Goal: Task Accomplishment & Management: Manage account settings

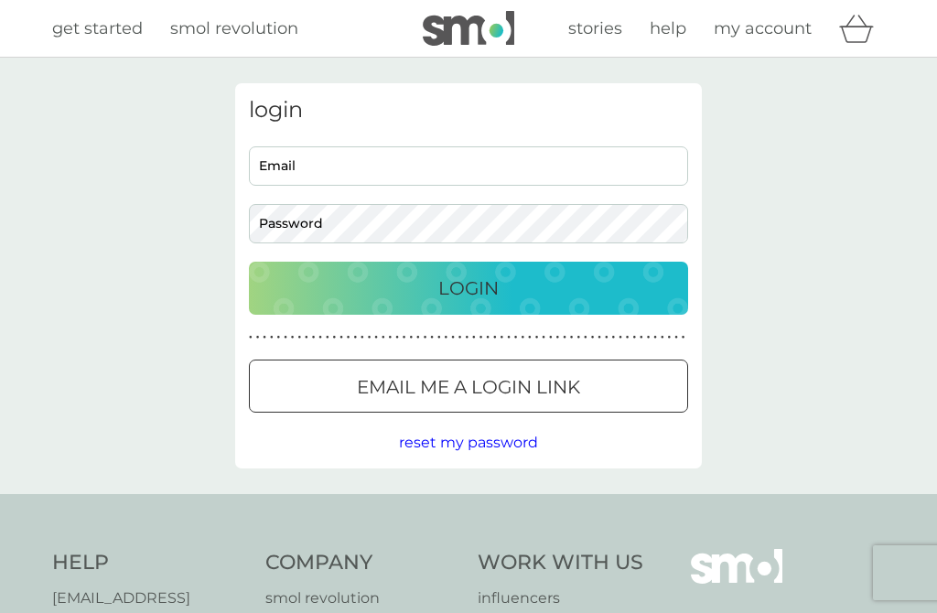
click at [306, 162] on input "Email" at bounding box center [468, 165] width 439 height 39
type input "[EMAIL_ADDRESS][DOMAIN_NAME]"
click at [468, 287] on button "Login" at bounding box center [468, 288] width 439 height 53
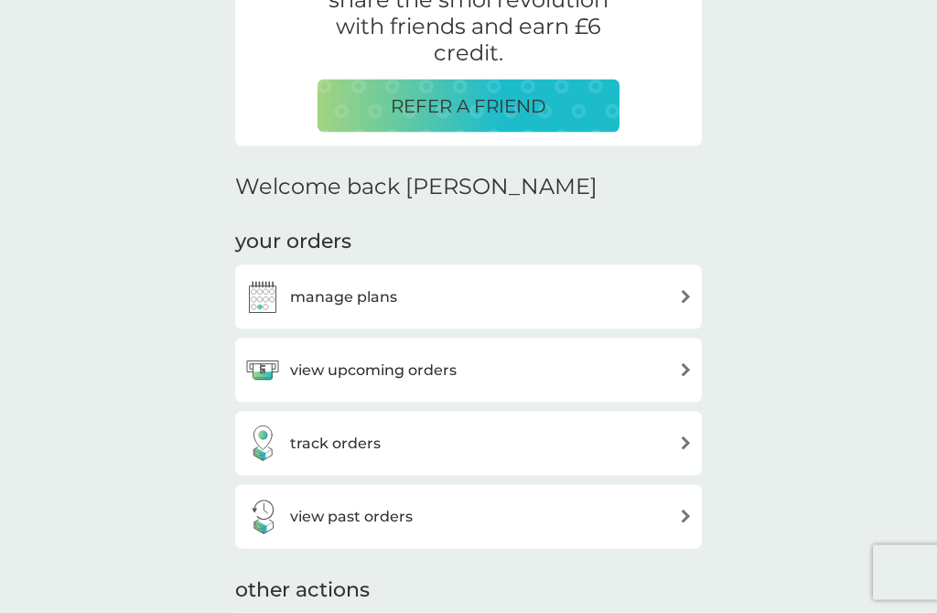
scroll to position [392, 0]
click at [681, 371] on img at bounding box center [686, 369] width 14 height 14
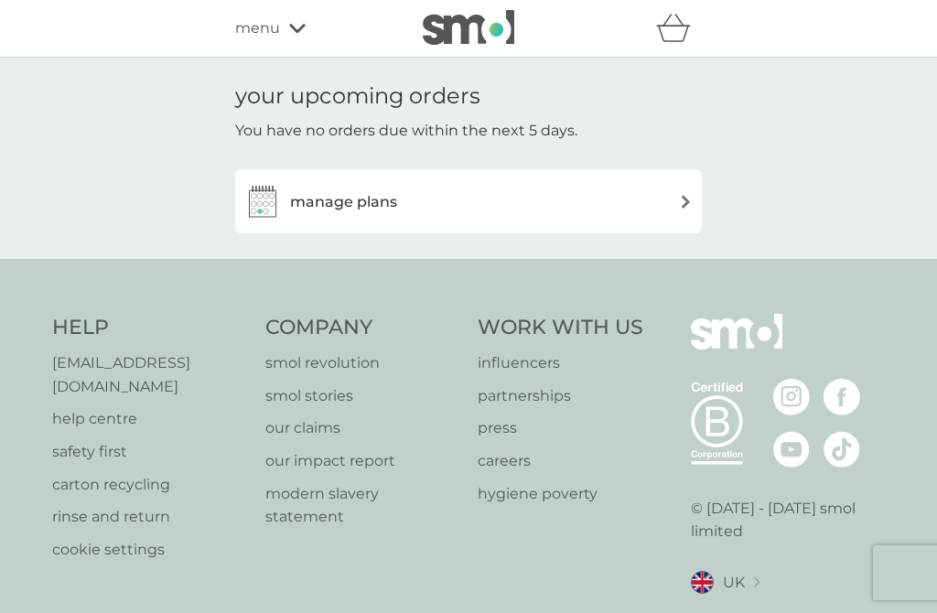
click at [687, 204] on img at bounding box center [686, 202] width 14 height 14
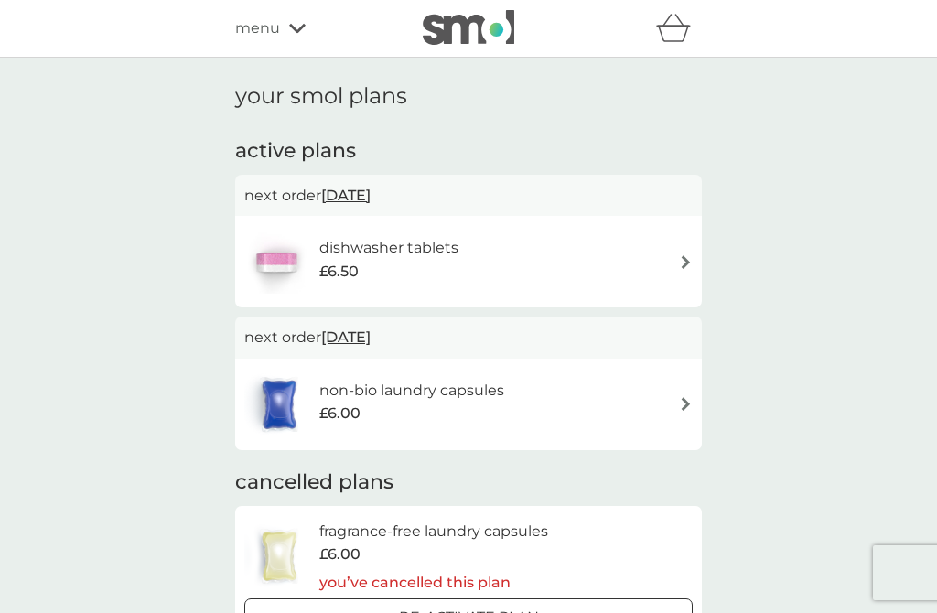
click at [683, 401] on img at bounding box center [686, 404] width 14 height 14
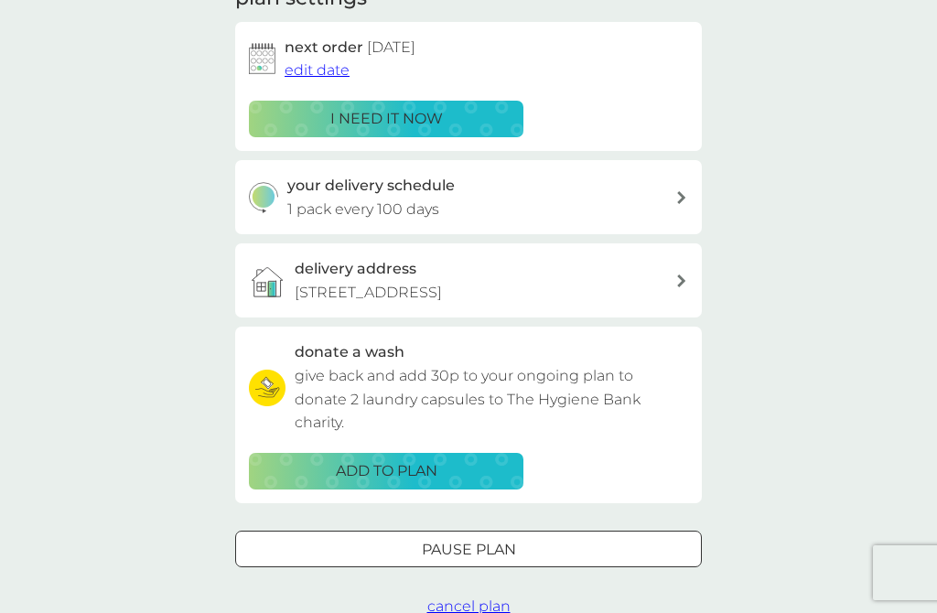
scroll to position [323, 0]
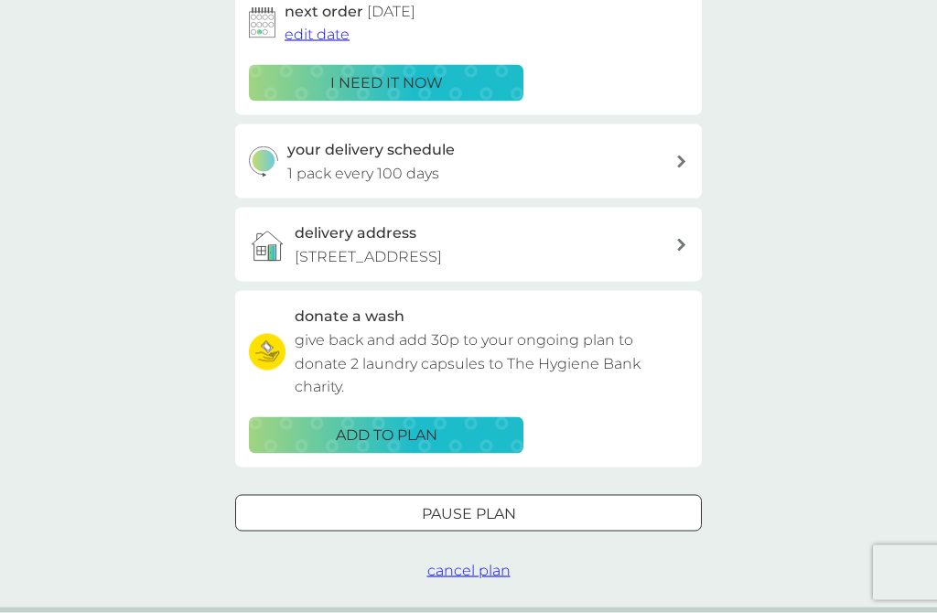
click at [503, 502] on p "Pause plan" at bounding box center [469, 514] width 94 height 24
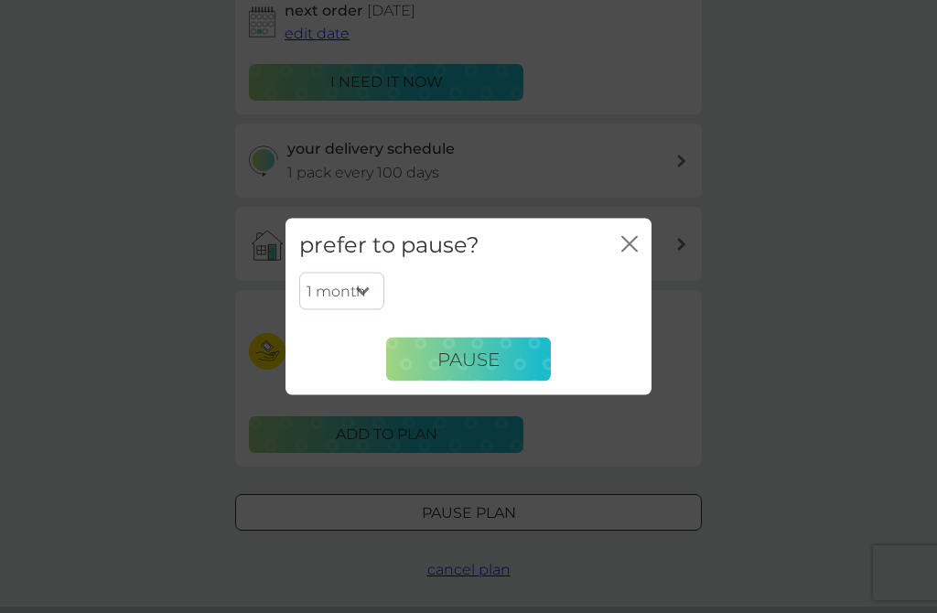
click at [488, 370] on span "Pause" at bounding box center [468, 359] width 62 height 22
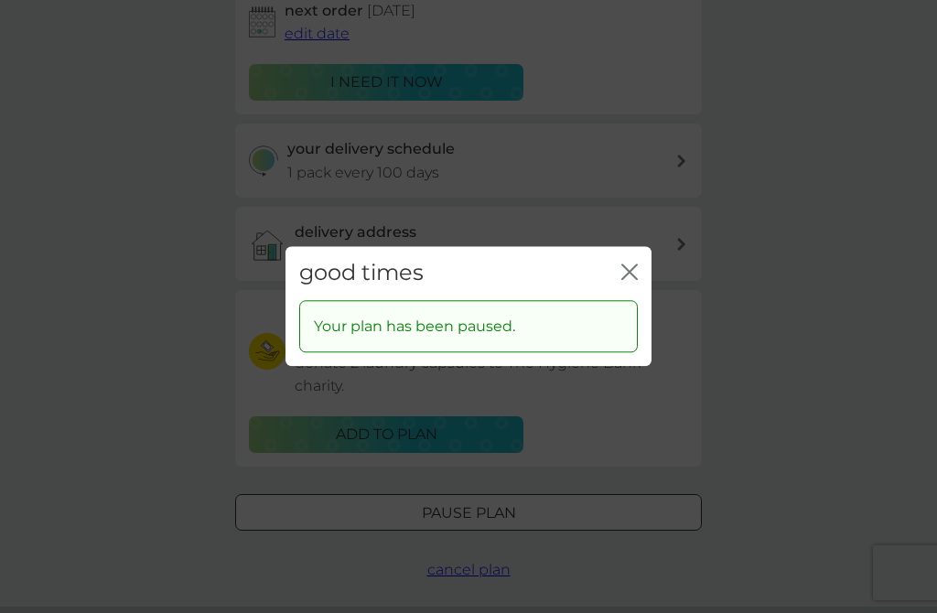
click at [629, 280] on icon "close" at bounding box center [629, 271] width 16 height 16
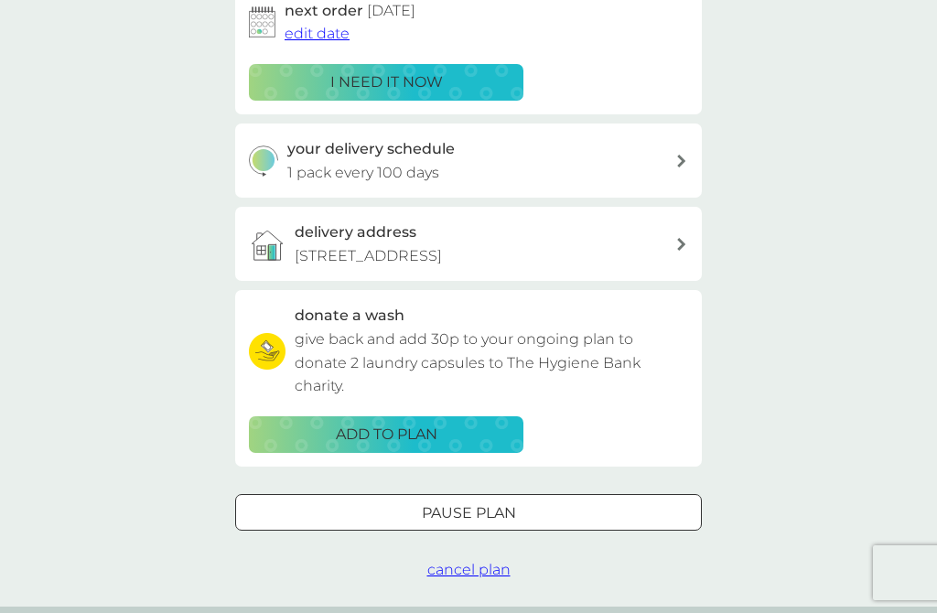
click at [486, 509] on div at bounding box center [468, 512] width 66 height 19
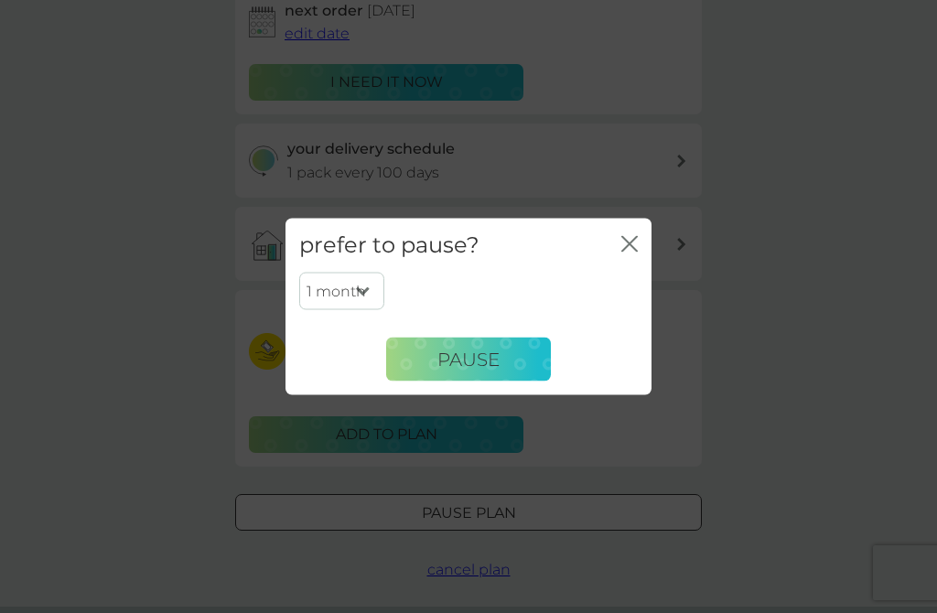
click at [362, 310] on select "1 month 2 months 3 months 4 months 5 months 6 months" at bounding box center [341, 291] width 85 height 38
select select "6"
click at [485, 370] on span "Pause" at bounding box center [468, 359] width 62 height 22
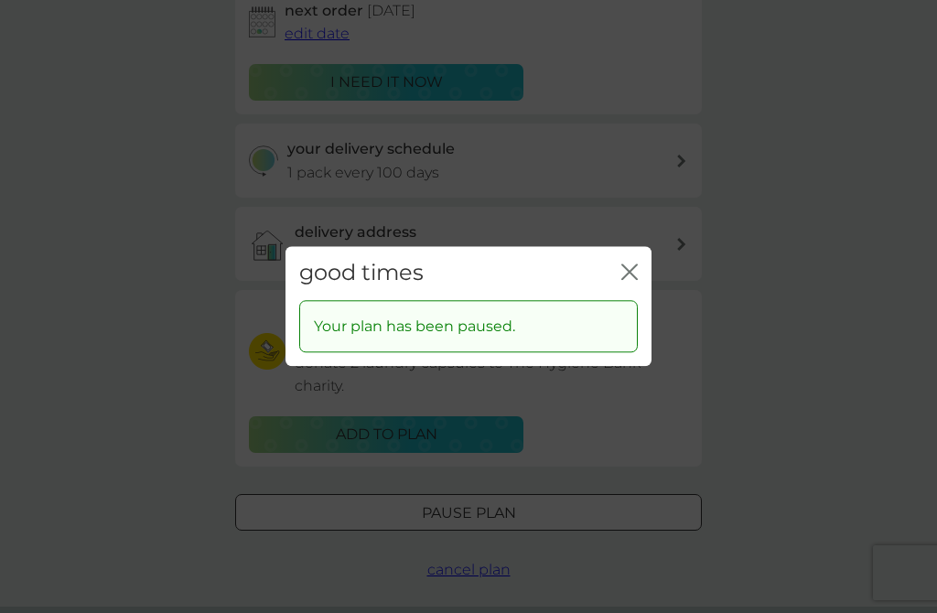
click at [621, 280] on icon "close" at bounding box center [629, 271] width 16 height 16
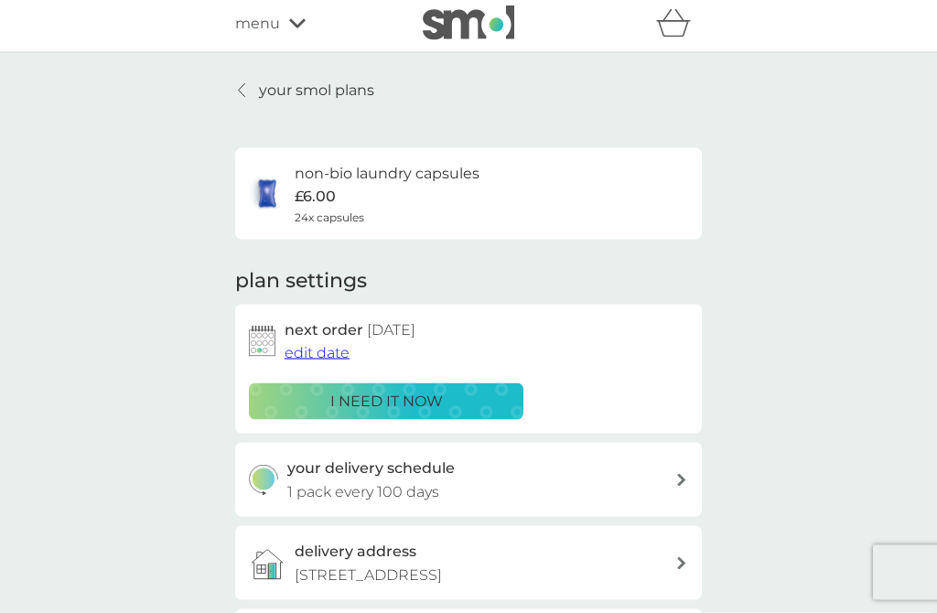
scroll to position [0, 0]
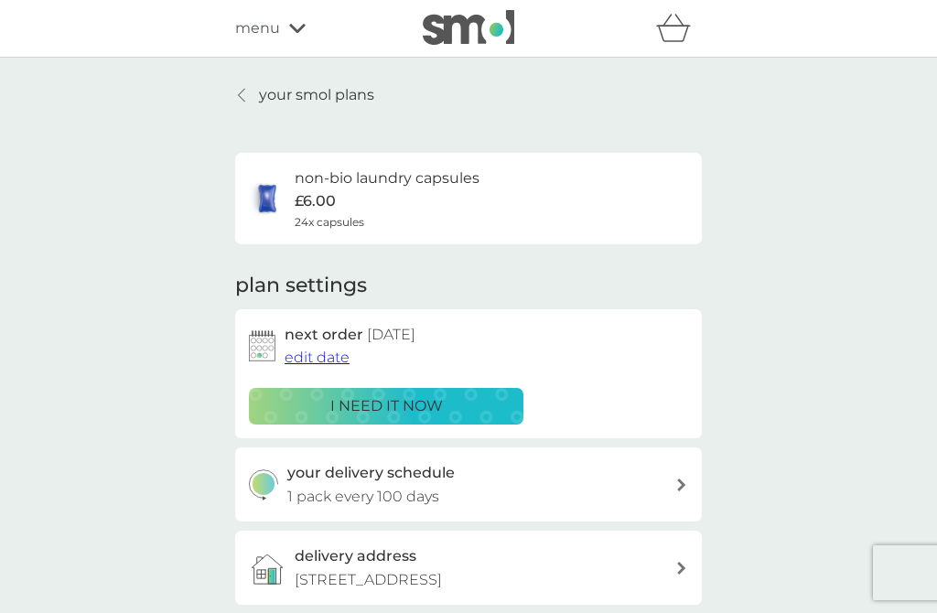
click at [247, 93] on div at bounding box center [242, 95] width 13 height 15
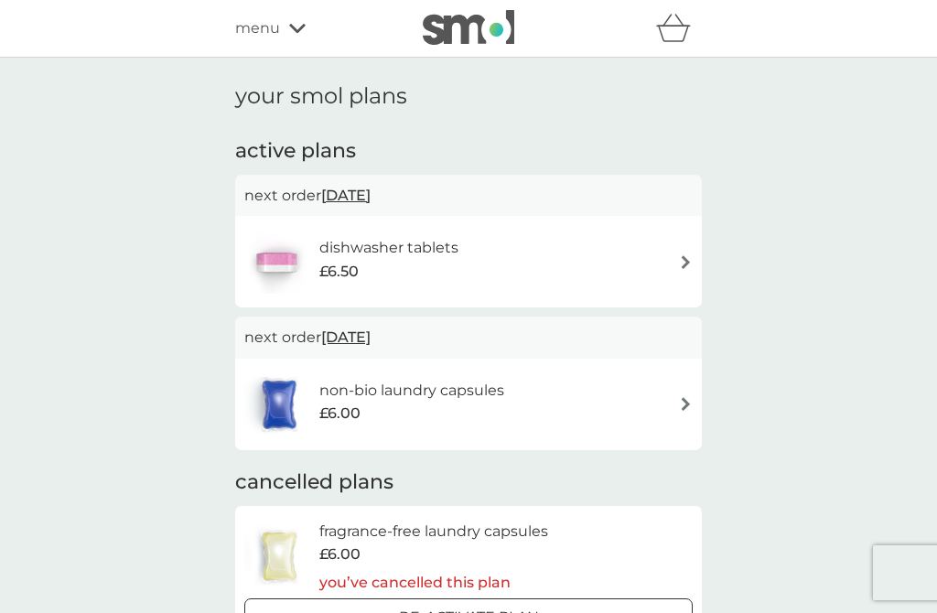
click at [675, 256] on div "dishwasher tablets £6.50" at bounding box center [468, 262] width 448 height 64
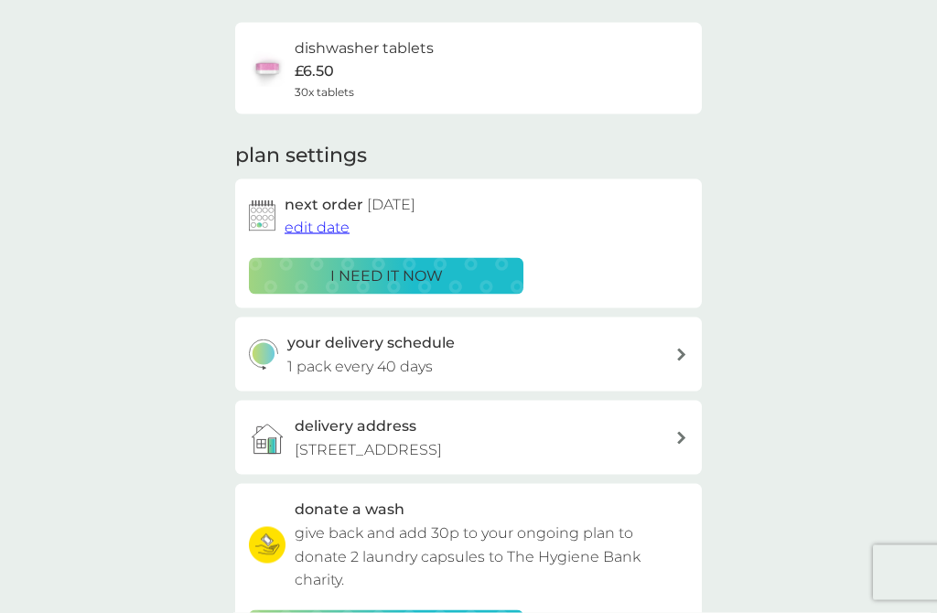
scroll to position [132, 0]
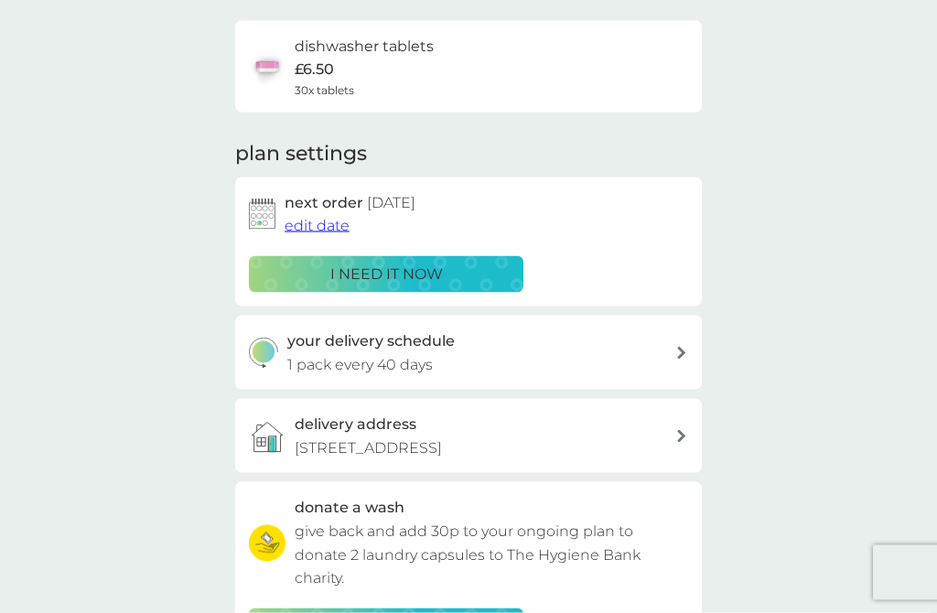
click at [320, 221] on span "edit date" at bounding box center [317, 225] width 65 height 17
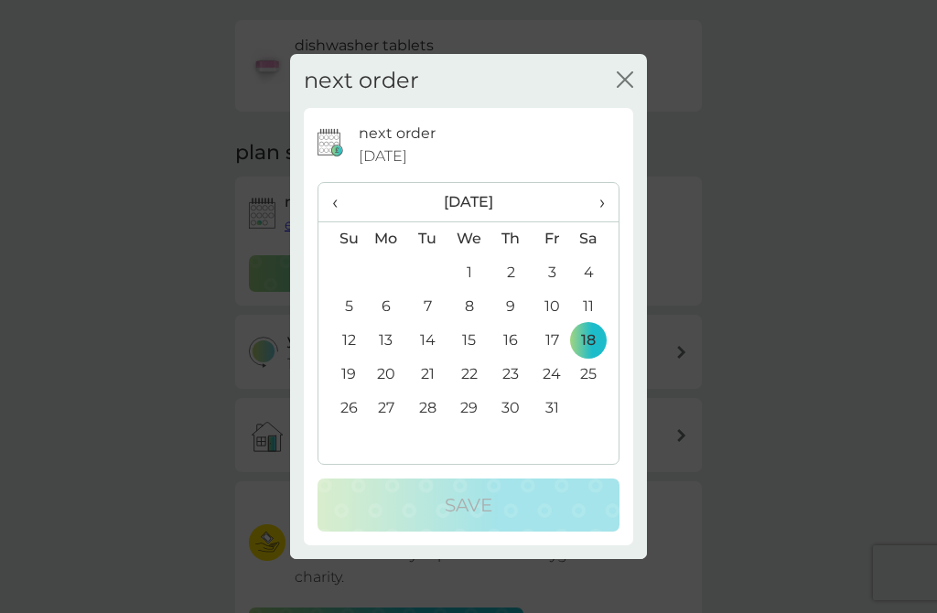
click at [603, 221] on span "›" at bounding box center [595, 202] width 18 height 38
click at [471, 324] on td "5" at bounding box center [469, 307] width 42 height 34
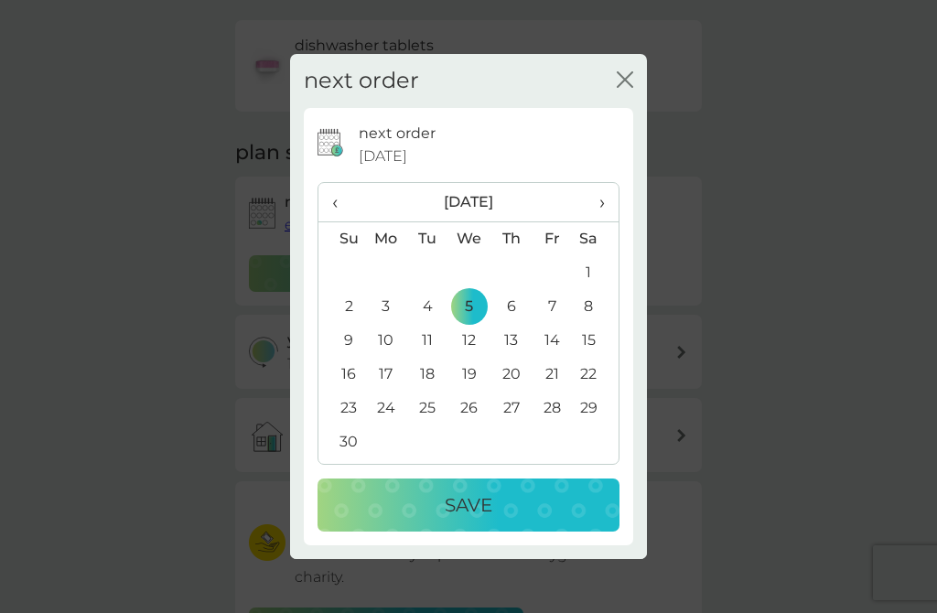
click at [469, 518] on p "Save" at bounding box center [469, 504] width 48 height 29
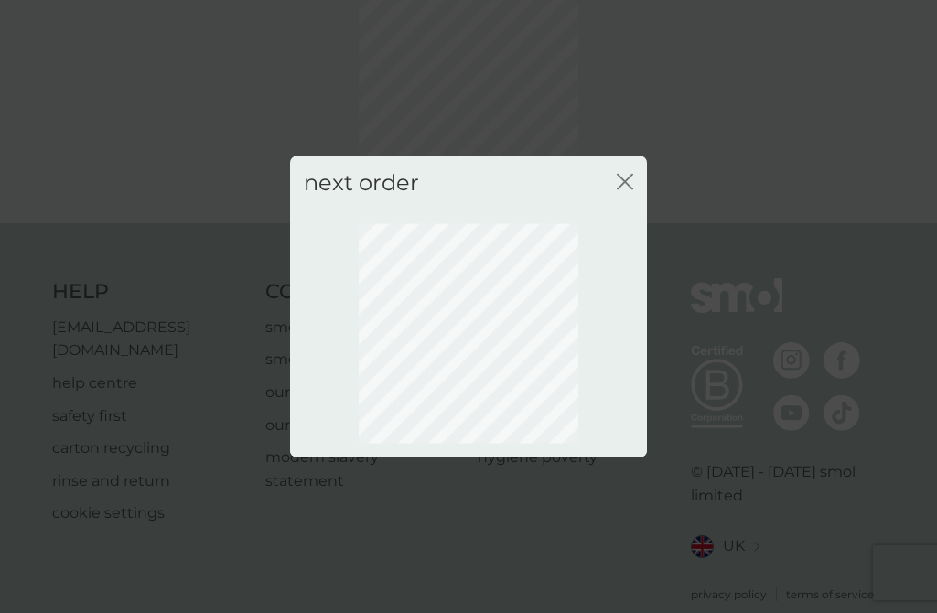
scroll to position [98, 0]
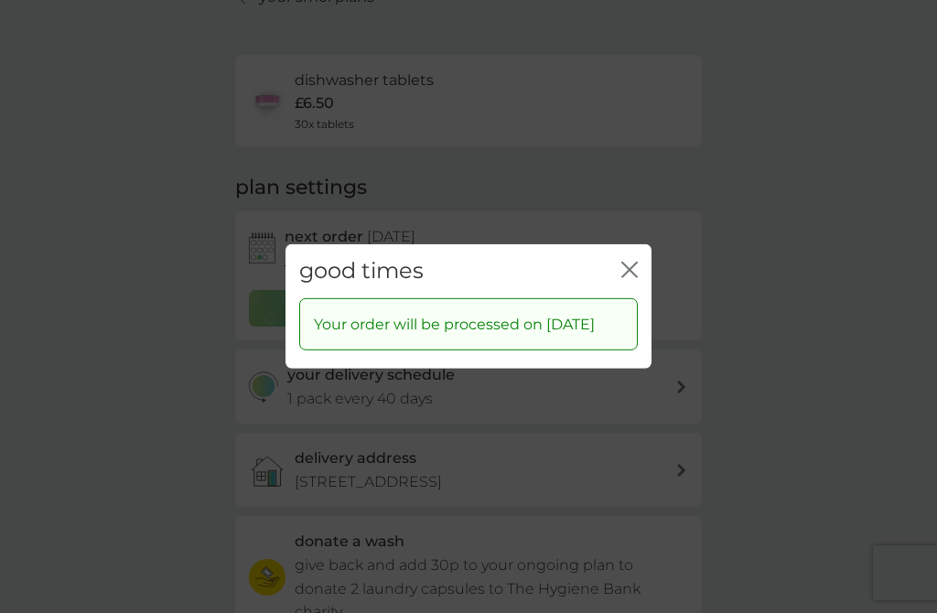
click at [629, 278] on icon "close" at bounding box center [629, 270] width 16 height 16
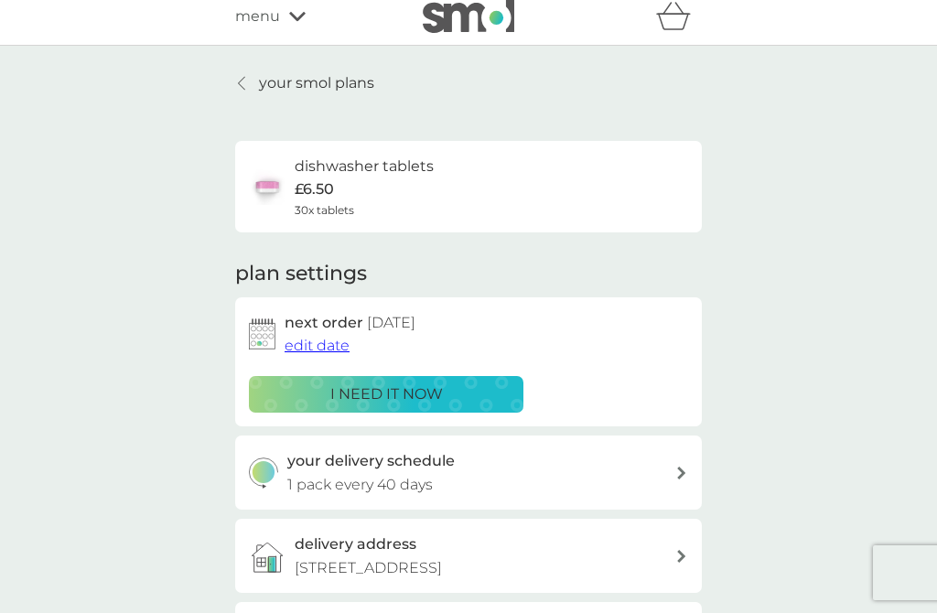
scroll to position [0, 0]
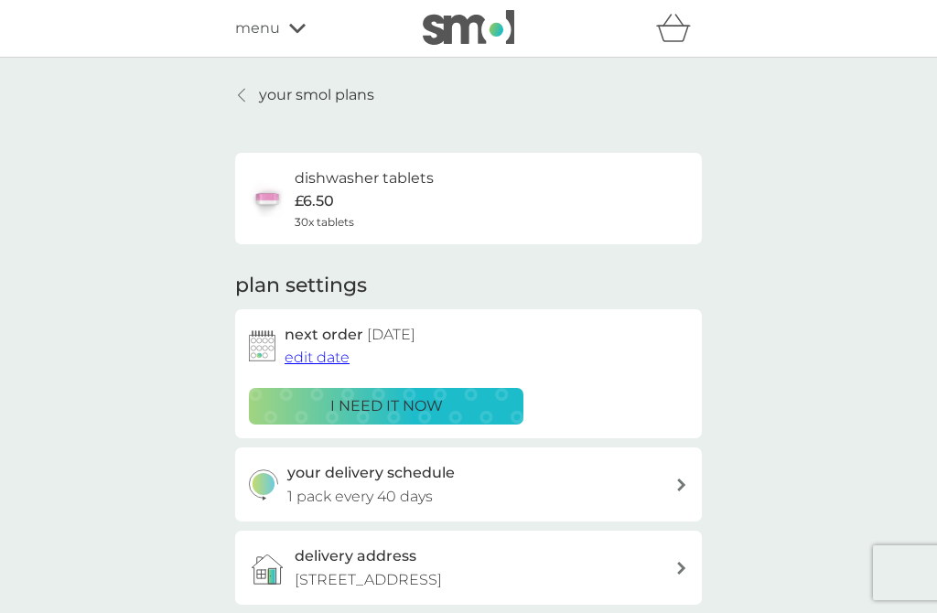
click at [237, 93] on div at bounding box center [242, 95] width 13 height 15
